Goal: Information Seeking & Learning: Learn about a topic

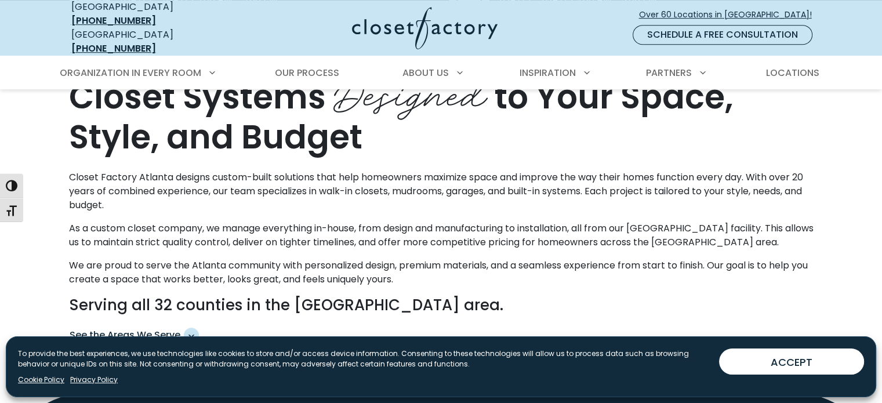
scroll to position [638, 0]
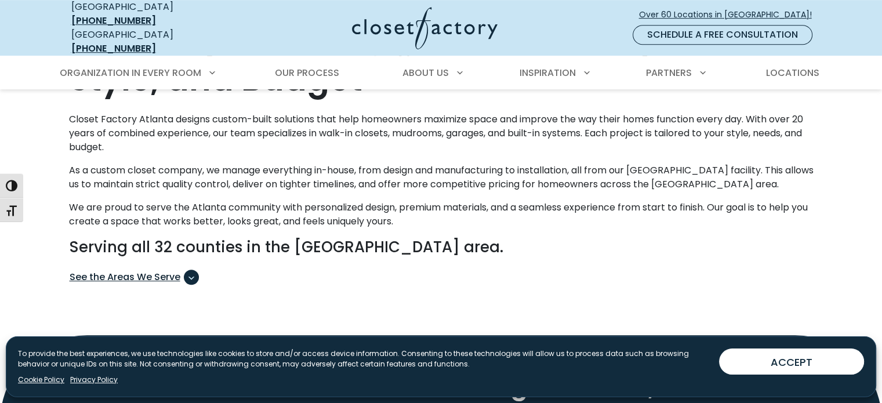
click at [135, 270] on span "See the Areas We Serve" at bounding box center [134, 277] width 129 height 15
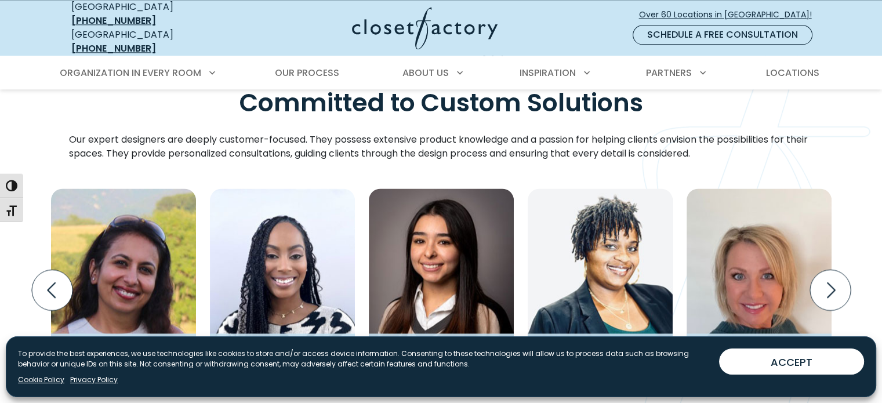
scroll to position [1566, 0]
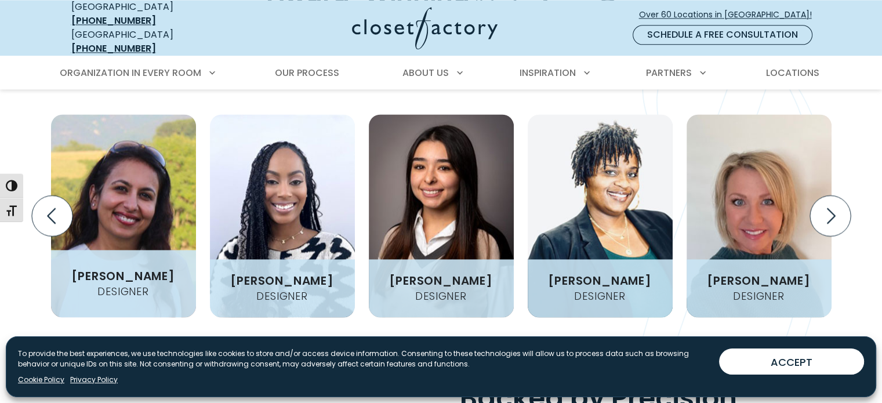
click at [138, 226] on img "Design Experts Gallery" at bounding box center [123, 215] width 145 height 203
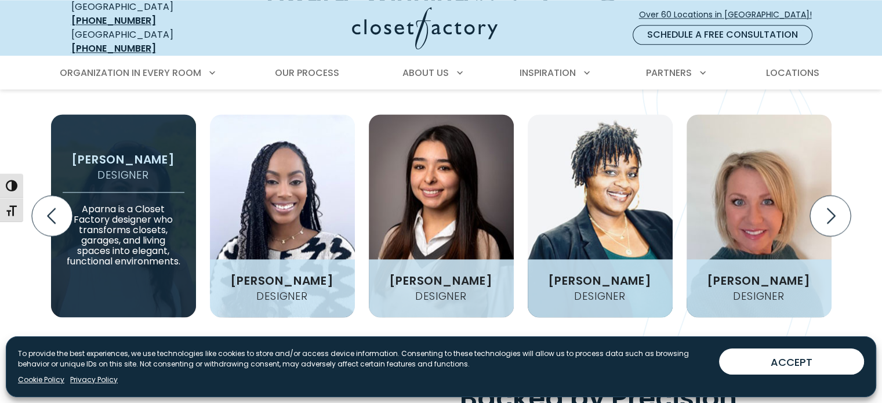
click at [148, 216] on p "Aparna is a Closet Factory designer who transforms closets, garages, and living…" at bounding box center [124, 229] width 122 height 75
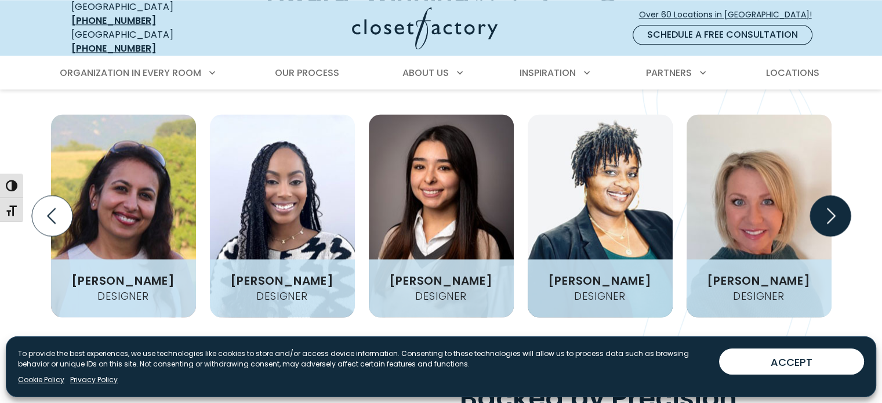
click at [837, 212] on icon "Next slide" at bounding box center [829, 215] width 41 height 41
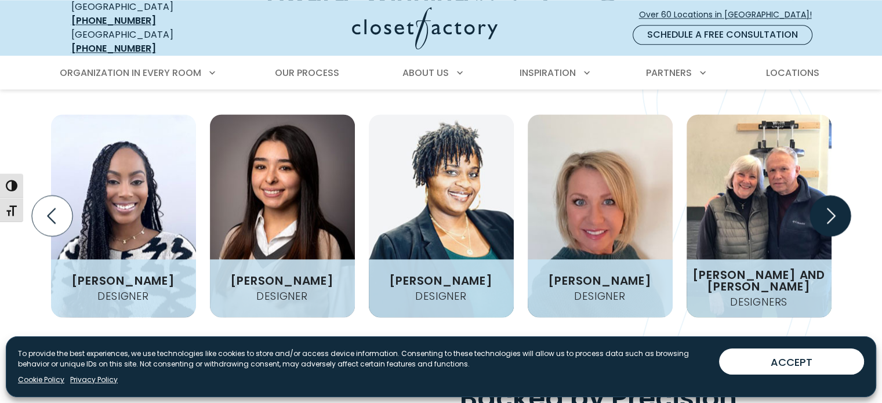
click at [837, 212] on icon "Next slide" at bounding box center [829, 215] width 41 height 41
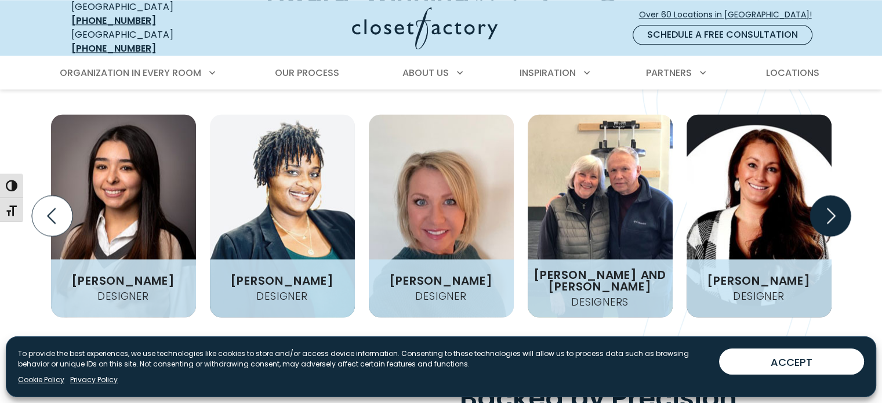
click at [837, 212] on icon "Next slide" at bounding box center [829, 215] width 41 height 41
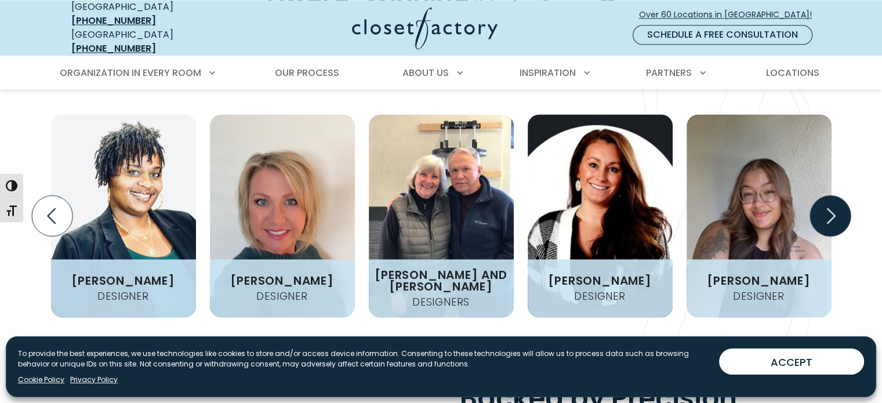
click at [837, 212] on icon "Next slide" at bounding box center [829, 215] width 41 height 41
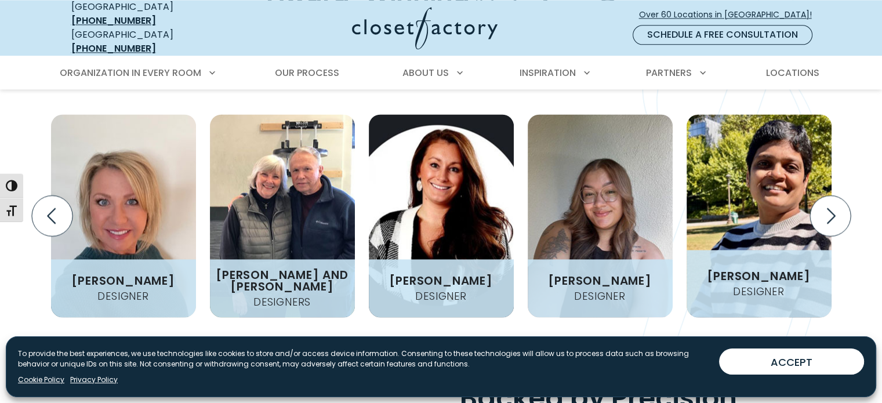
click at [785, 203] on img "Design Experts Gallery" at bounding box center [759, 215] width 145 height 203
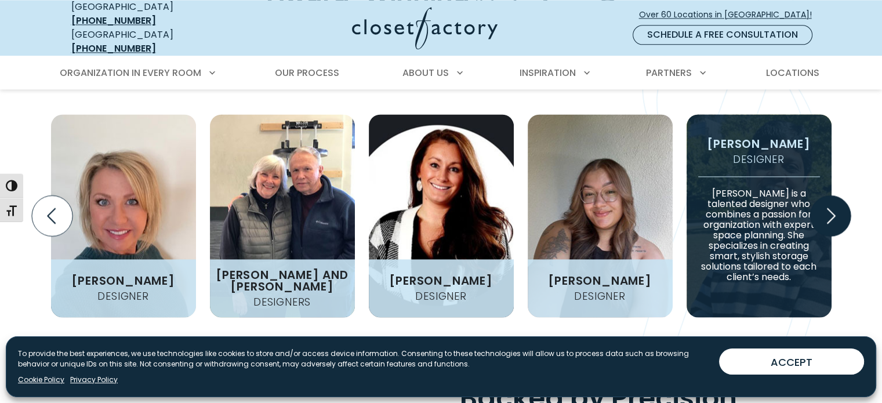
click at [829, 207] on icon "Next slide" at bounding box center [829, 215] width 41 height 41
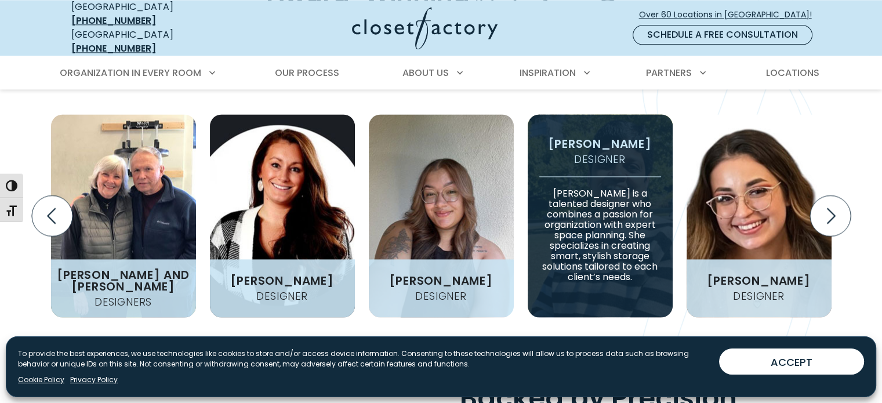
click at [630, 172] on figcaption "[PERSON_NAME] Designer [PERSON_NAME] is a talented designer who combines a pass…" at bounding box center [600, 215] width 145 height 203
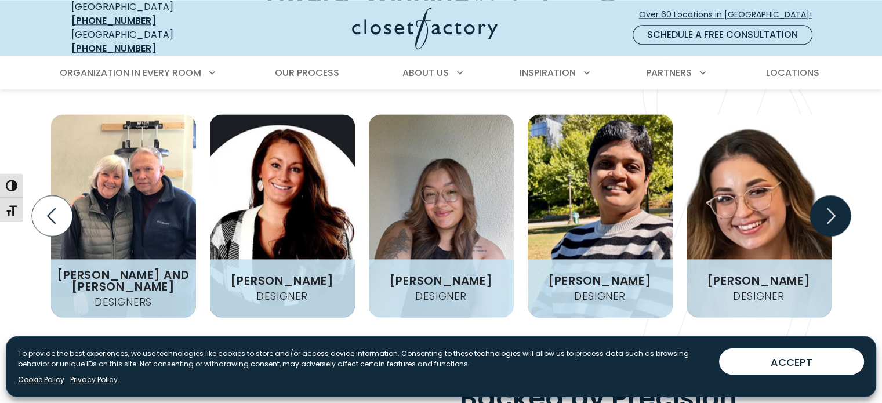
click at [831, 210] on icon "Next slide" at bounding box center [831, 216] width 9 height 16
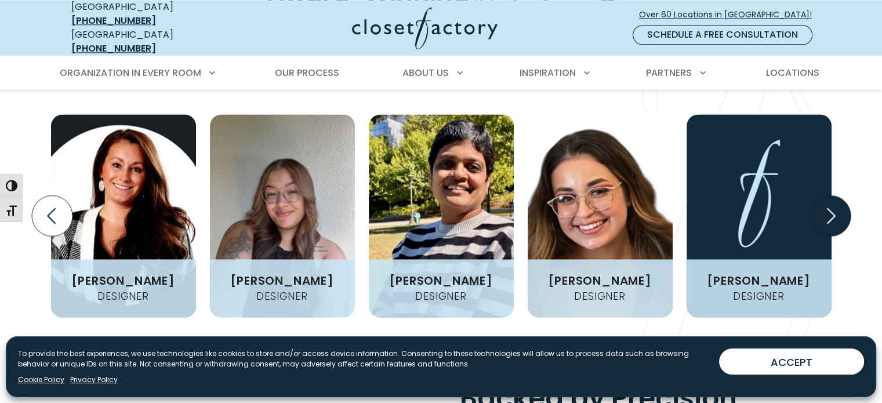
click at [831, 210] on icon "Next slide" at bounding box center [831, 216] width 9 height 16
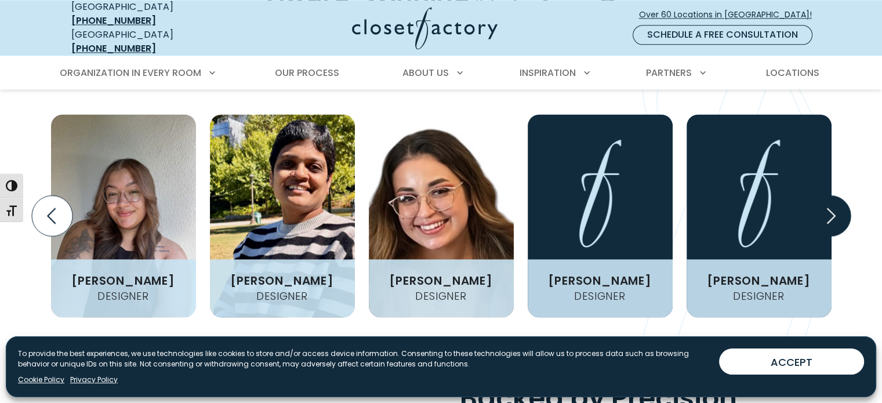
click at [831, 210] on icon "Next slide" at bounding box center [831, 216] width 9 height 16
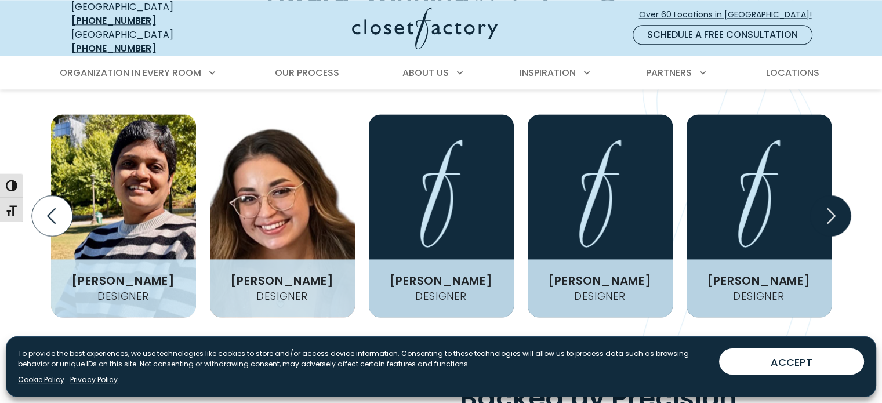
click at [831, 210] on icon "Next slide" at bounding box center [831, 216] width 9 height 16
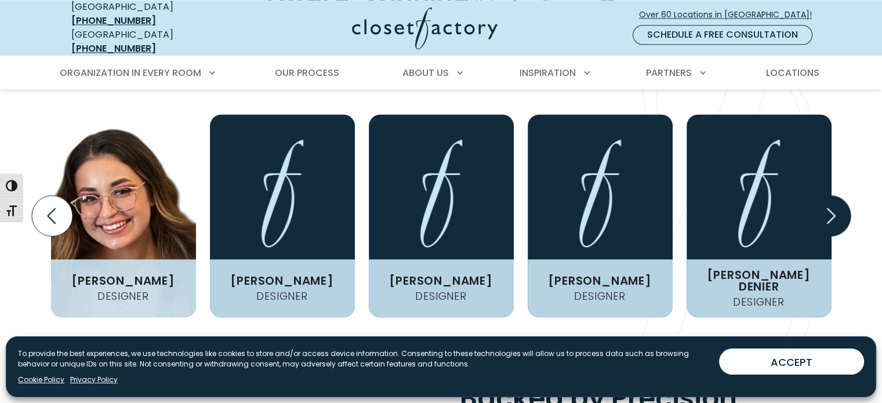
click at [831, 210] on icon "Next slide" at bounding box center [831, 216] width 9 height 16
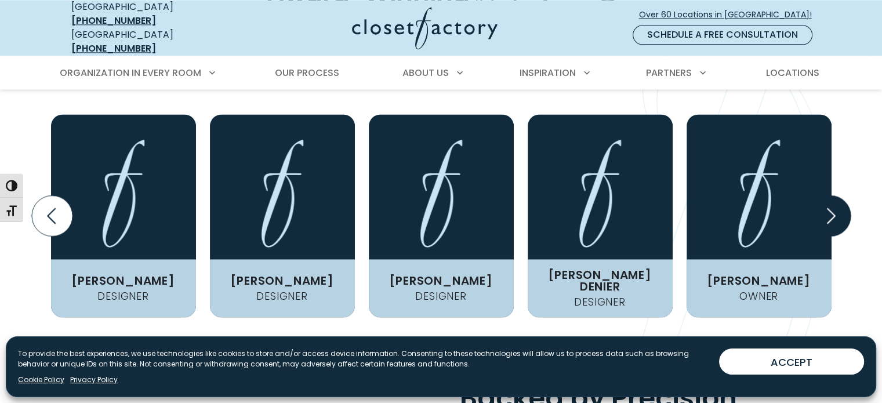
click at [831, 210] on icon "Next slide" at bounding box center [831, 216] width 9 height 16
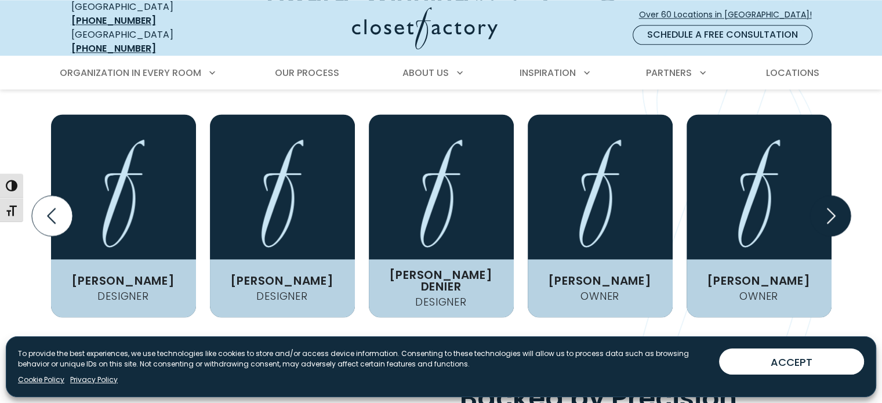
click at [831, 210] on icon "Next slide" at bounding box center [831, 216] width 9 height 16
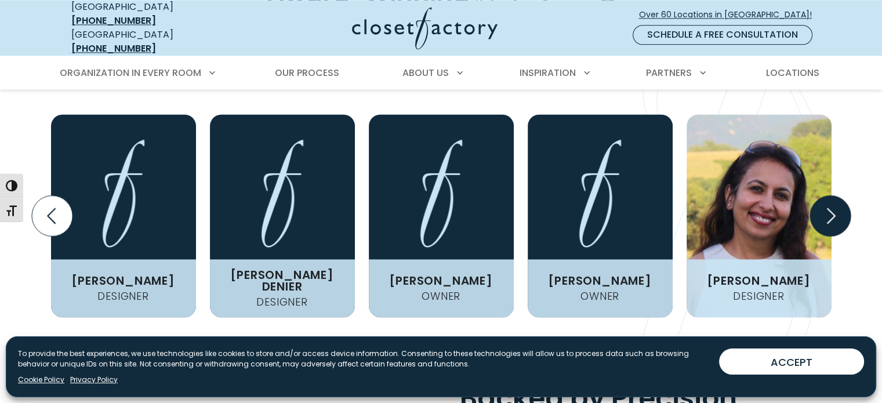
click at [831, 210] on icon "Next slide" at bounding box center [831, 216] width 9 height 16
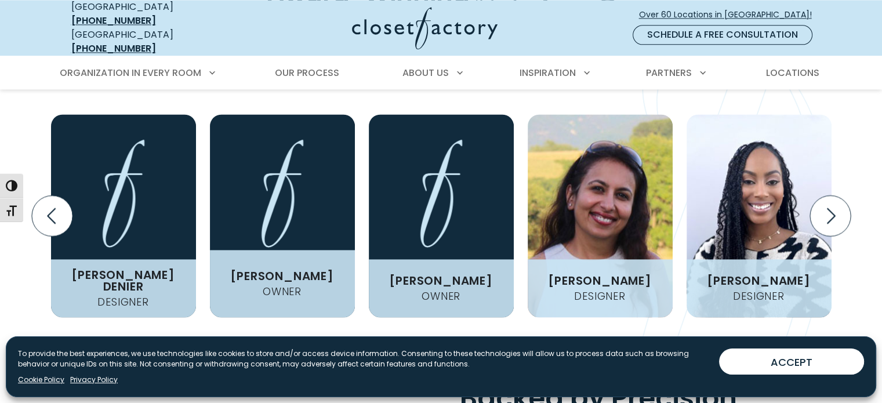
click at [292, 286] on h4 "Owner" at bounding box center [282, 291] width 48 height 10
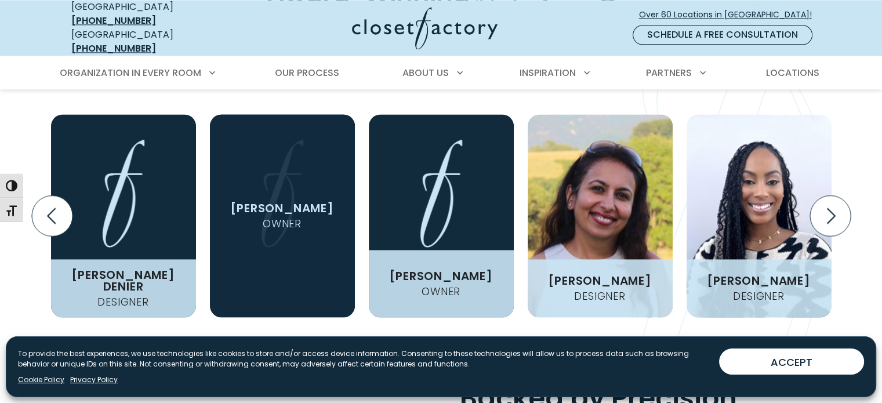
click at [435, 286] on h4 "Owner" at bounding box center [441, 291] width 48 height 10
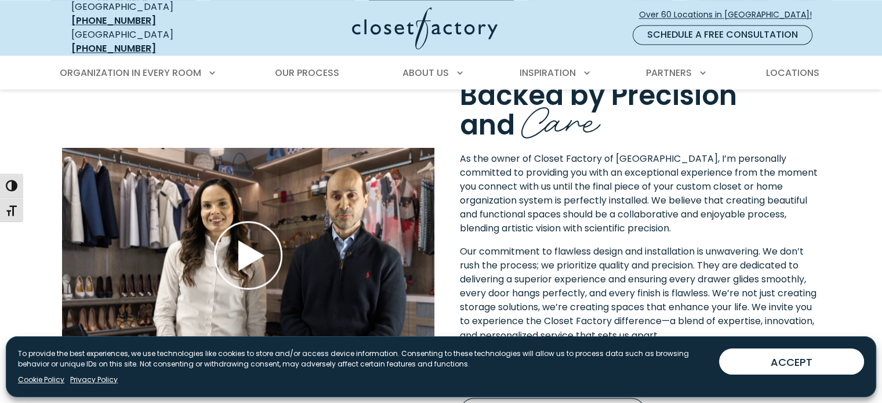
scroll to position [1798, 0]
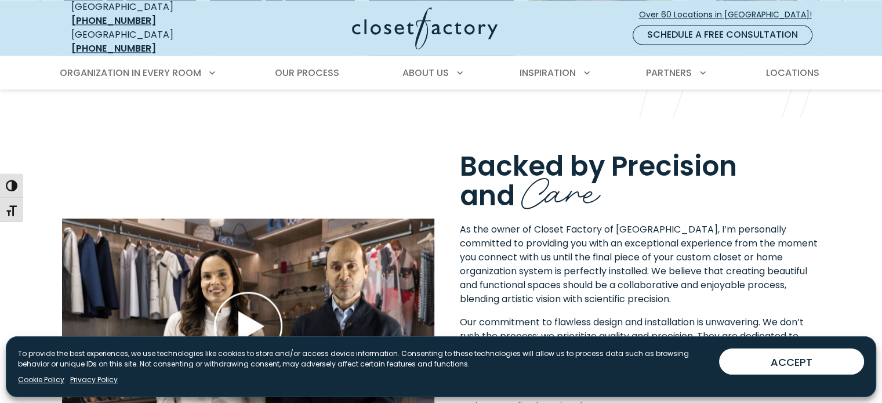
click at [328, 163] on div "Backed by Precision and Care As the owner of Closet Factory of [GEOGRAPHIC_DATA…" at bounding box center [441, 323] width 758 height 346
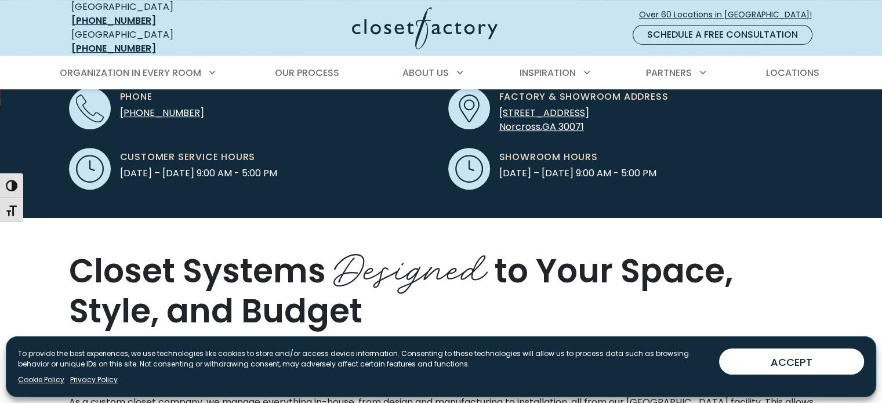
scroll to position [232, 0]
